Goal: Browse casually: Explore the website without a specific task or goal

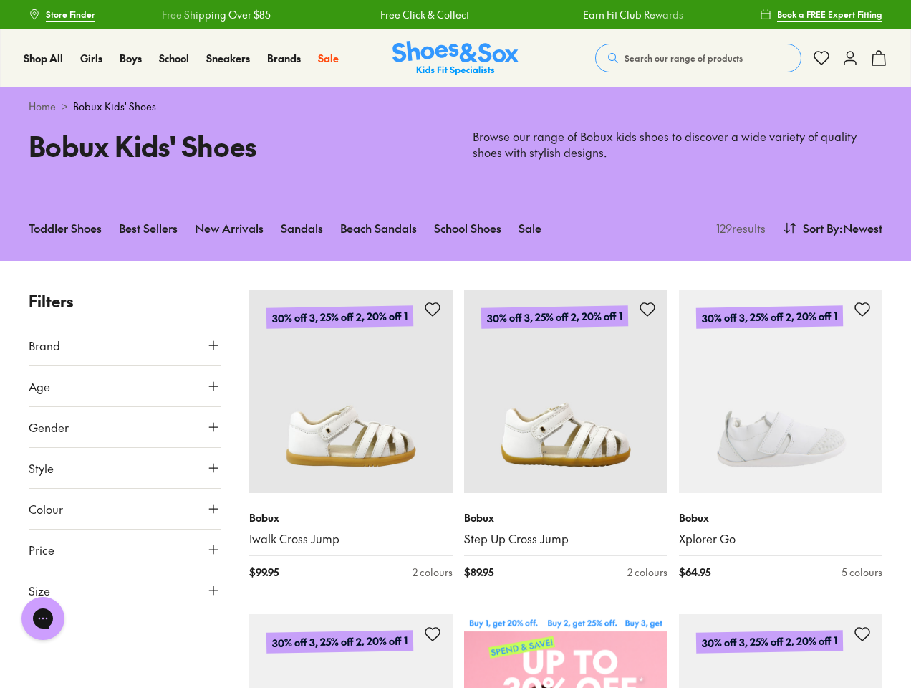
click at [698, 58] on span "Search our range of products" at bounding box center [684, 58] width 118 height 13
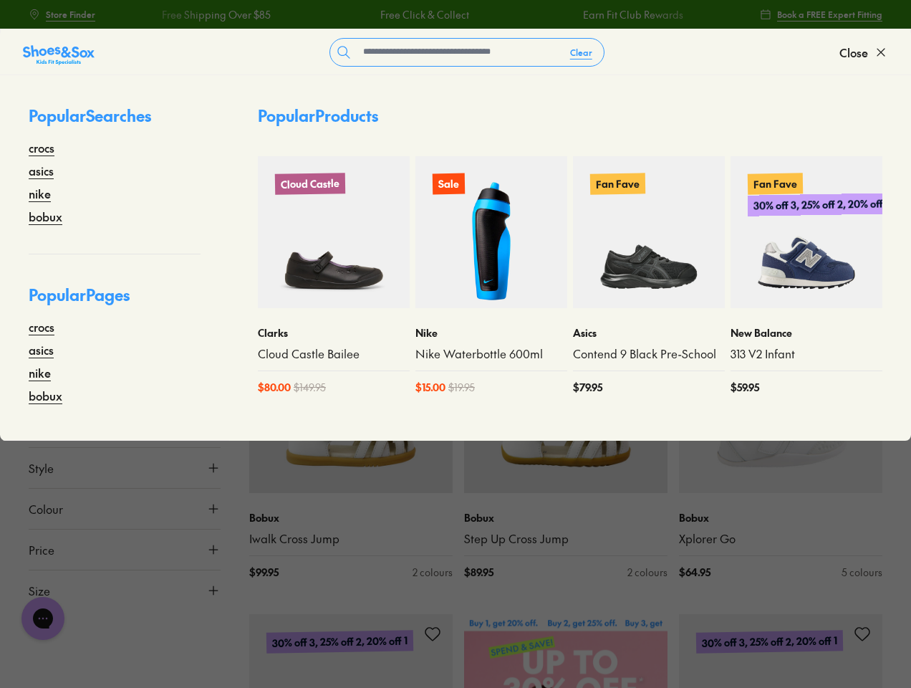
click at [582, 52] on button "Clear" at bounding box center [581, 52] width 45 height 26
click at [864, 52] on span "Close" at bounding box center [853, 52] width 29 height 17
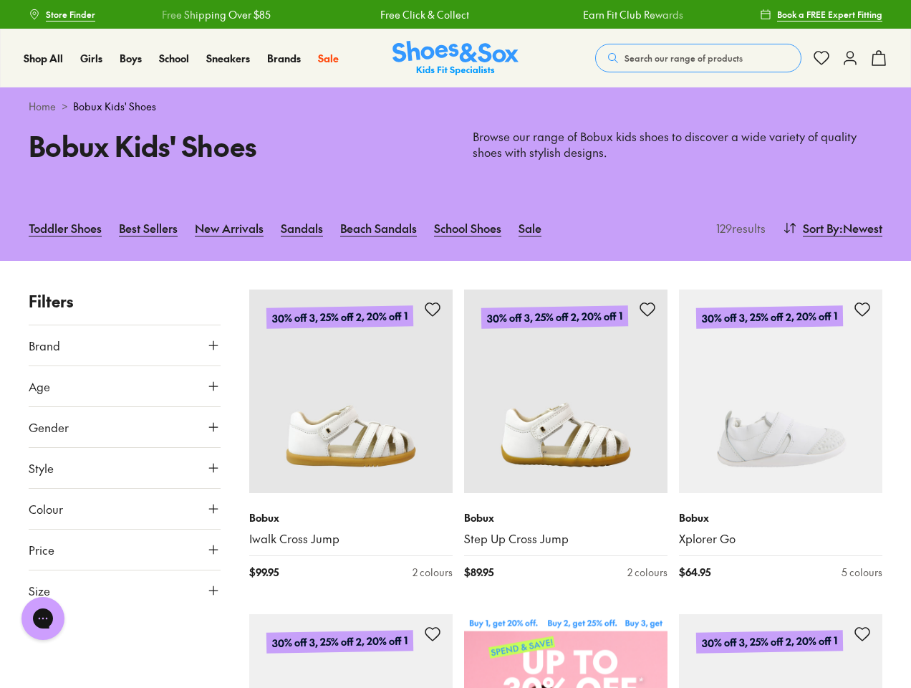
click at [879, 58] on icon at bounding box center [878, 57] width 17 height 17
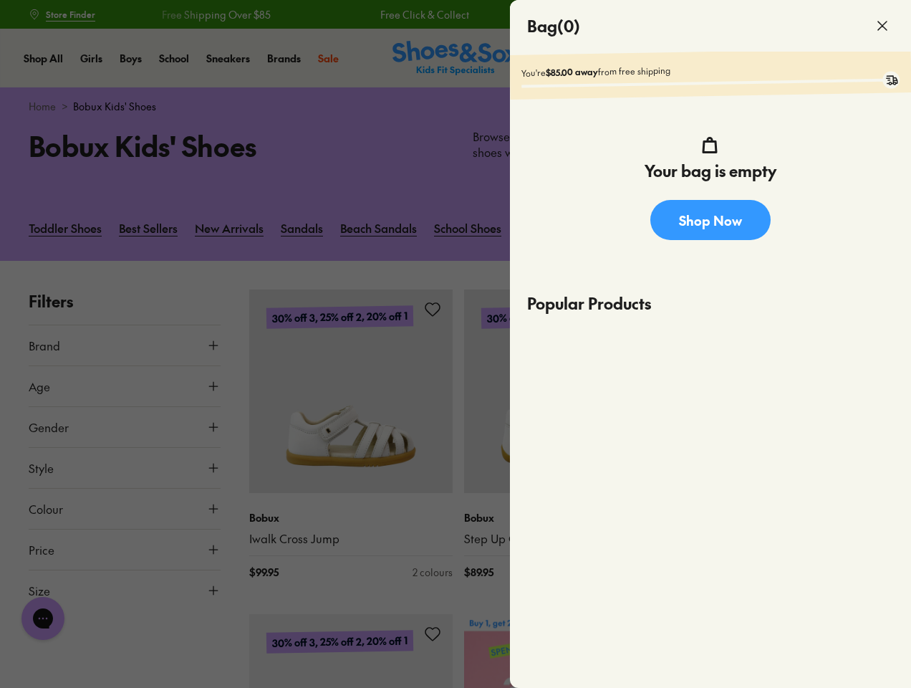
click at [831, 228] on div at bounding box center [455, 344] width 911 height 688
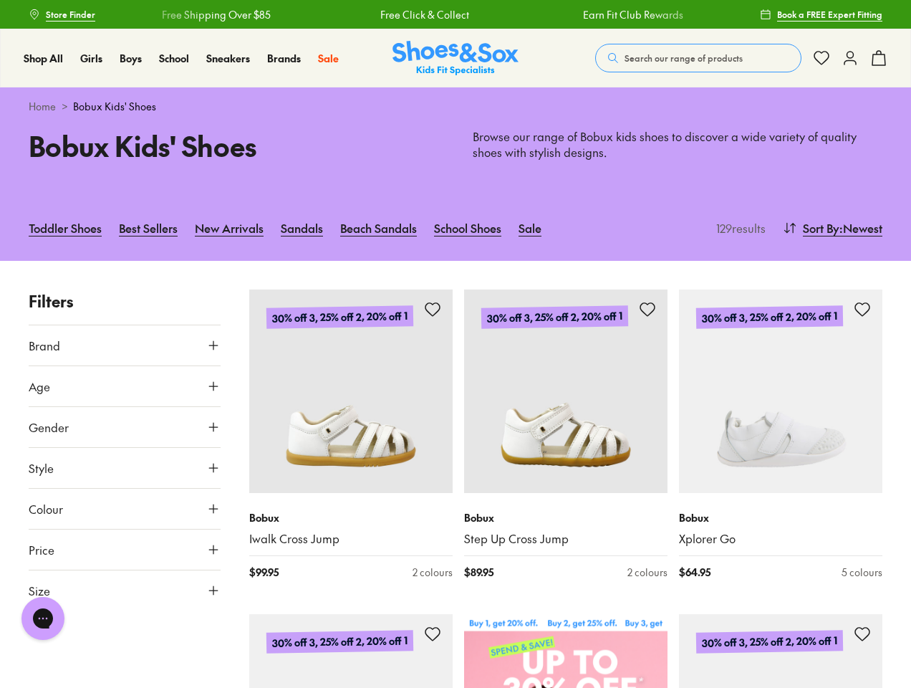
click at [125, 345] on button "Brand" at bounding box center [125, 345] width 192 height 40
click at [125, 440] on button "Age" at bounding box center [125, 460] width 192 height 40
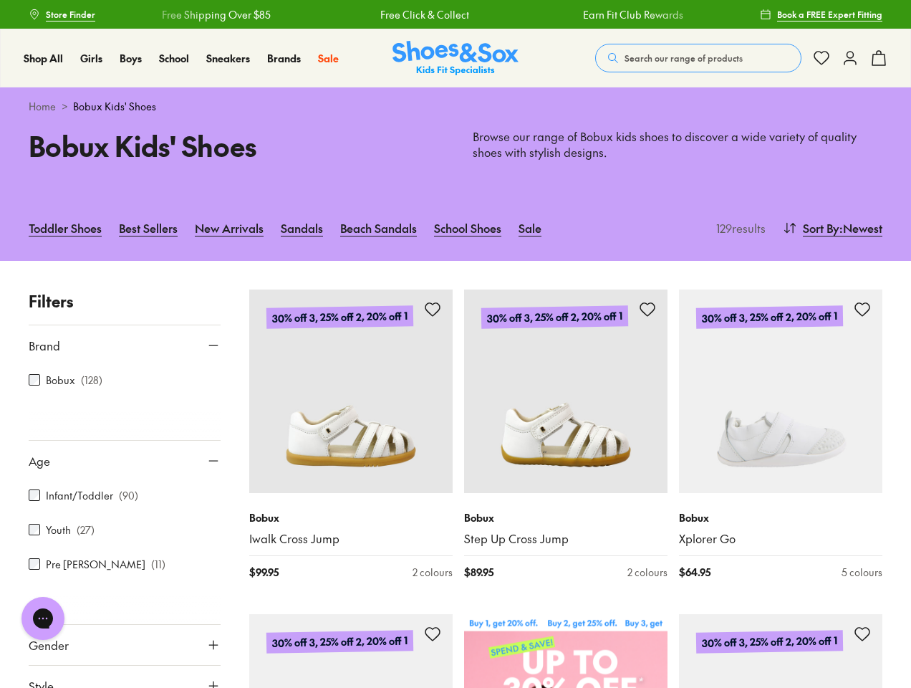
click at [125, 427] on div at bounding box center [125, 425] width 192 height 29
